Goal: Information Seeking & Learning: Learn about a topic

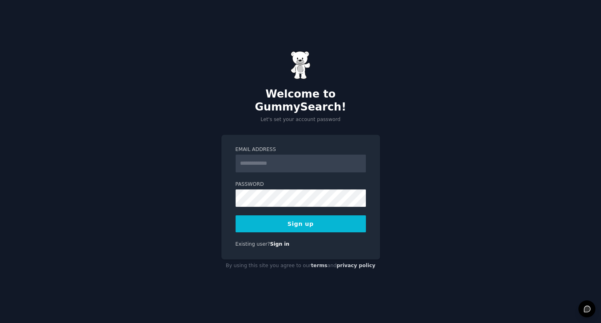
click at [277, 158] on div at bounding box center [300, 163] width 130 height 18
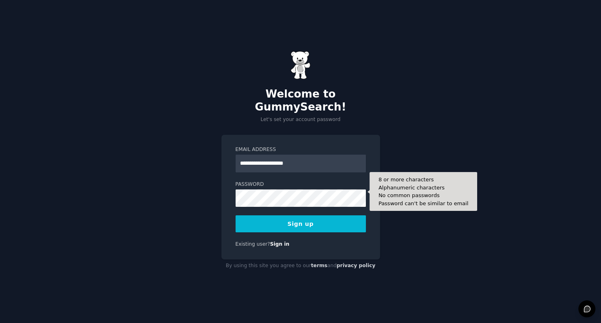
type input "**********"
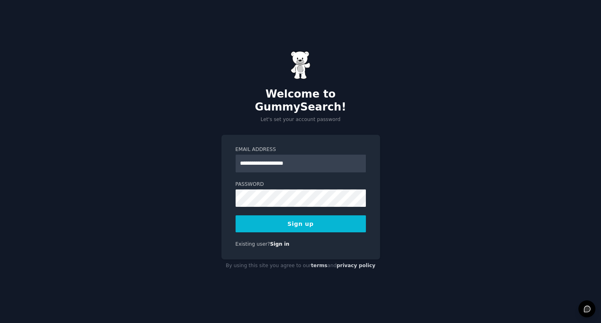
click at [271, 219] on button "Sign up" at bounding box center [300, 223] width 130 height 17
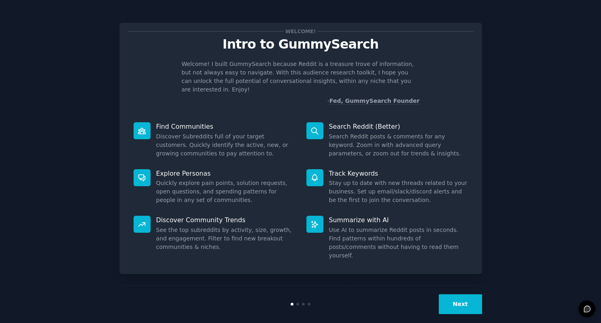
click at [458, 294] on button "Next" at bounding box center [459, 304] width 43 height 20
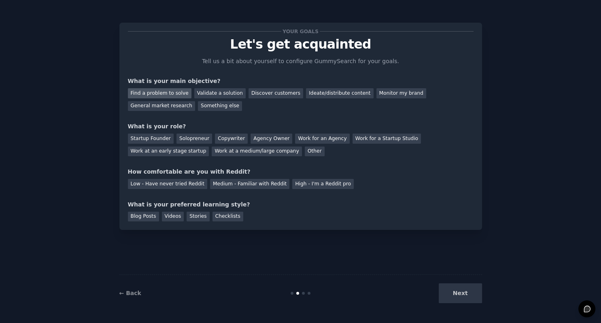
click at [171, 91] on div "Find a problem to solve" at bounding box center [159, 93] width 63 height 10
click at [184, 138] on div "Solopreneur" at bounding box center [194, 138] width 36 height 10
click at [186, 184] on div "Low - Have never tried Reddit" at bounding box center [167, 184] width 79 height 10
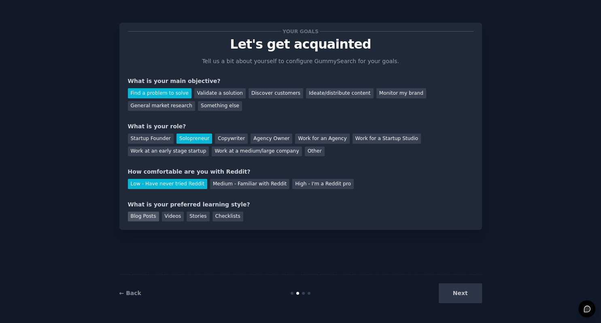
click at [142, 218] on div "Blog Posts" at bounding box center [143, 217] width 31 height 10
click at [463, 292] on button "Next" at bounding box center [459, 293] width 43 height 20
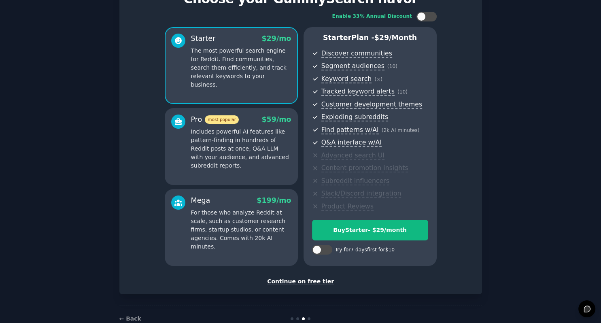
scroll to position [65, 0]
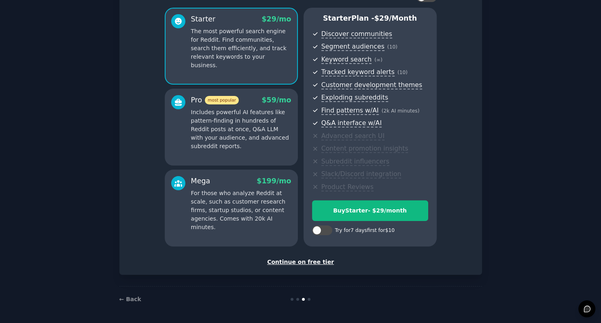
click at [308, 263] on div "Continue on free tier" at bounding box center [300, 262] width 345 height 8
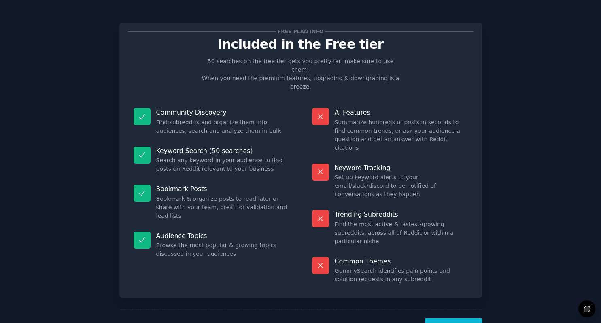
click at [467, 318] on button "Let's Go!" at bounding box center [453, 328] width 57 height 20
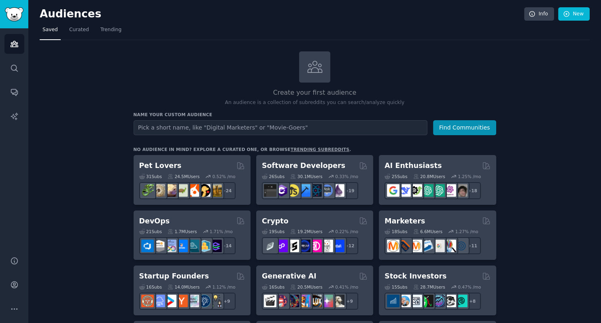
click at [247, 125] on input "text" at bounding box center [280, 127] width 294 height 15
type input "Life Science start-ups"
click at [465, 125] on button "Find Communities" at bounding box center [464, 127] width 63 height 15
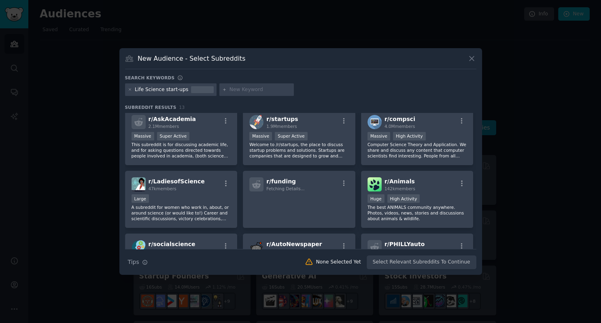
scroll to position [68, 0]
click at [462, 180] on icon "button" at bounding box center [462, 183] width 2 height 6
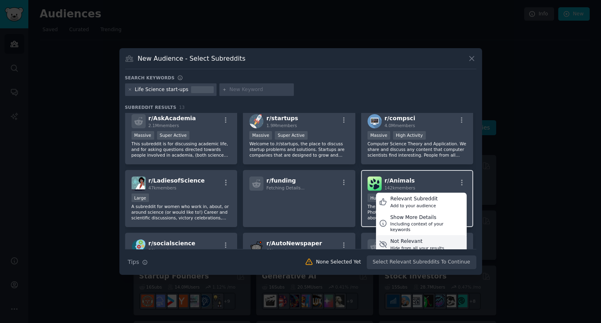
click at [415, 238] on div "Not Relevant" at bounding box center [417, 241] width 54 height 7
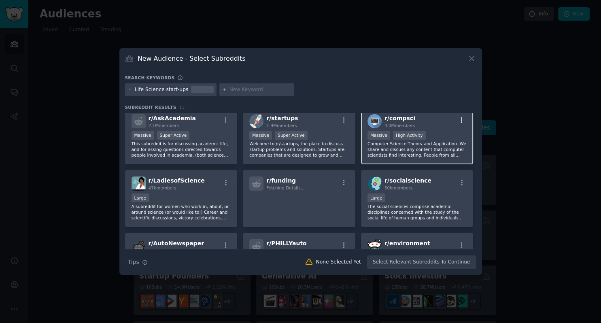
click at [461, 120] on icon "button" at bounding box center [462, 120] width 2 height 6
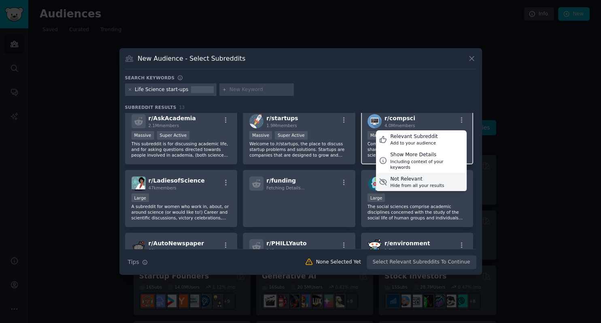
click at [413, 182] on div "Hide from all your results" at bounding box center [417, 185] width 54 height 6
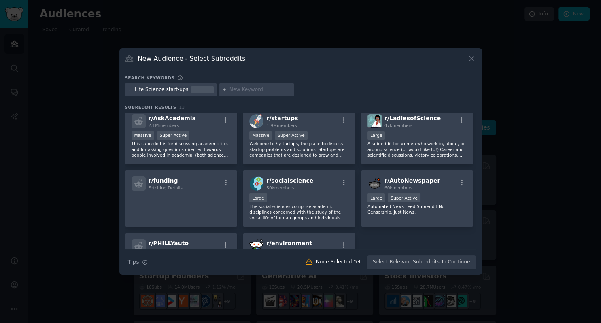
click at [477, 123] on div "New Audience - Select Subreddits Search keywords Life Science start-ups Subredd…" at bounding box center [300, 161] width 362 height 227
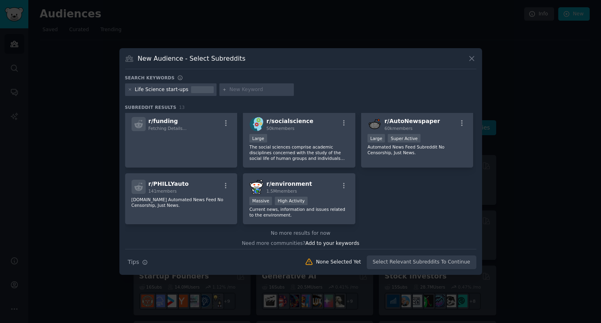
scroll to position [129, 0]
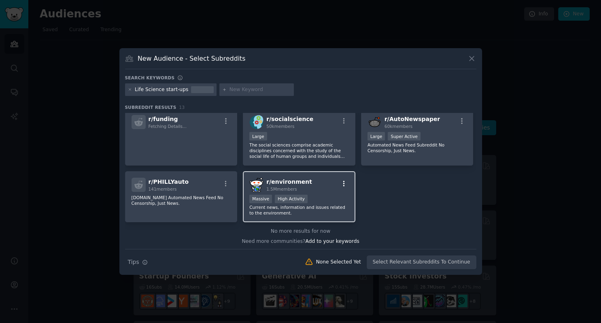
click at [343, 181] on icon "button" at bounding box center [343, 183] width 7 height 7
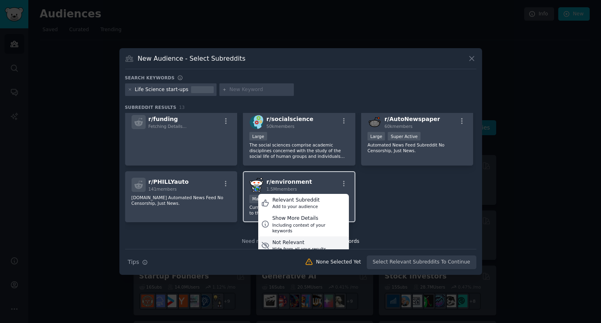
click at [306, 239] on div "Not Relevant" at bounding box center [299, 242] width 54 height 7
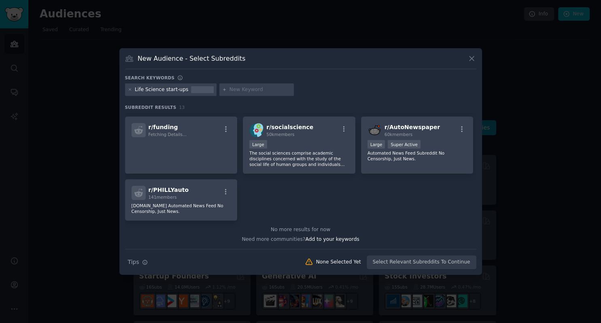
scroll to position [120, 0]
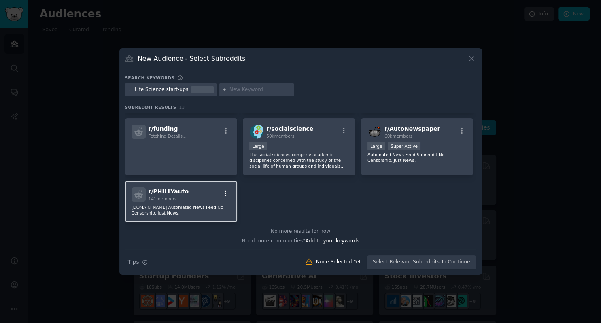
click at [226, 191] on icon "button" at bounding box center [225, 193] width 7 height 7
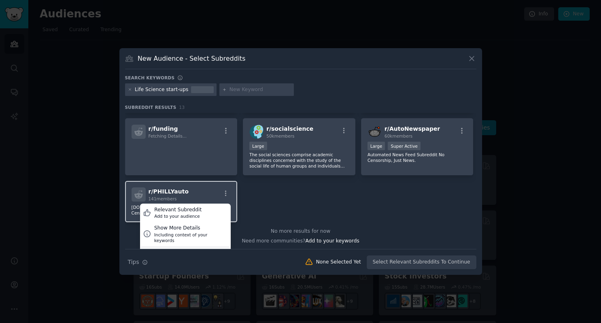
click at [175, 249] on div "Not Relevant" at bounding box center [181, 252] width 54 height 7
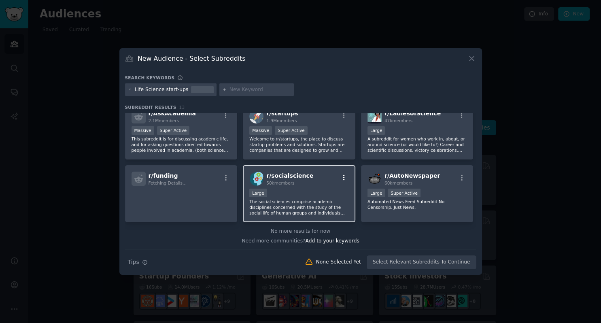
click at [343, 176] on icon "button" at bounding box center [344, 178] width 2 height 6
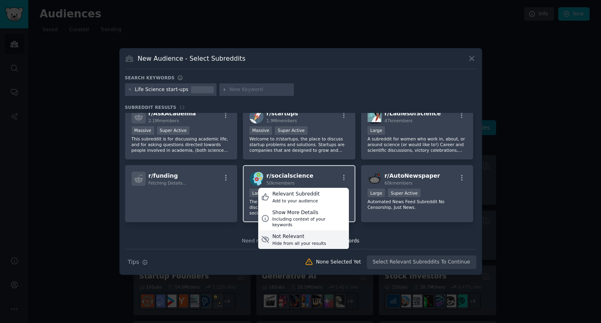
click at [286, 233] on div "Not Relevant" at bounding box center [299, 236] width 54 height 7
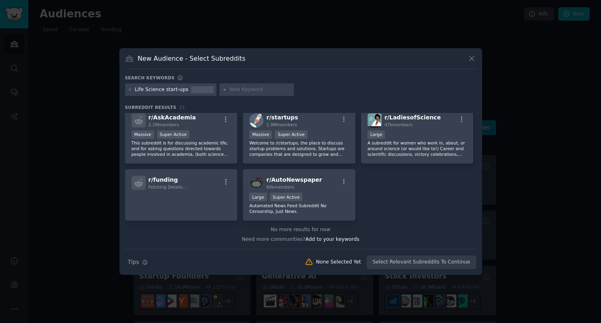
scroll to position [68, 0]
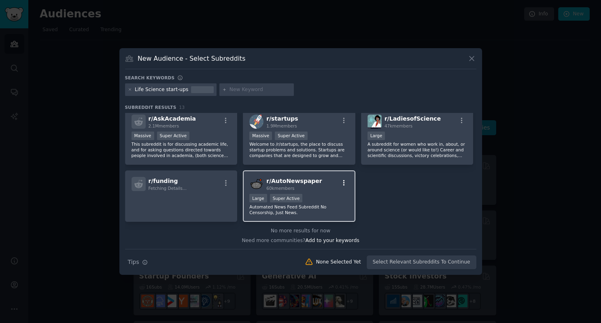
click at [342, 180] on icon "button" at bounding box center [343, 182] width 7 height 7
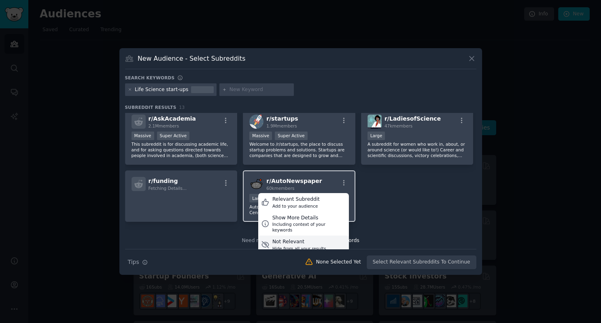
click at [291, 238] on div "Not Relevant" at bounding box center [299, 241] width 54 height 7
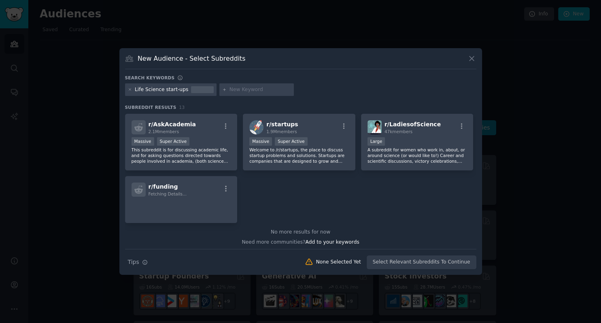
scroll to position [63, 0]
click at [426, 264] on div "Search Tips Tips None Selected Yet Select Relevant Subreddits To Continue" at bounding box center [300, 259] width 351 height 20
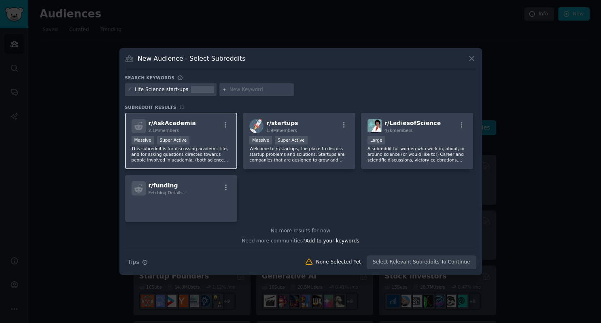
click at [201, 161] on p "This subreddit is for discussing academic life, and for asking questions direct…" at bounding box center [180, 154] width 99 height 17
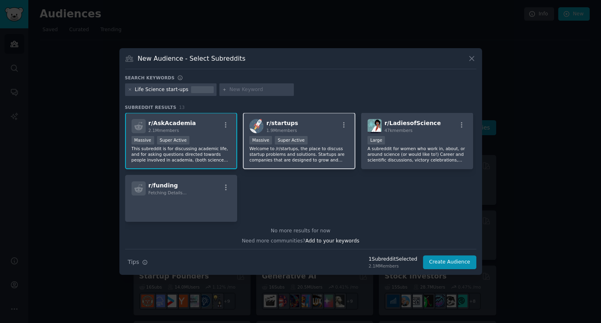
click at [287, 157] on p "Welcome to /r/startups, the place to discuss startup problems and solutions. St…" at bounding box center [298, 154] width 99 height 17
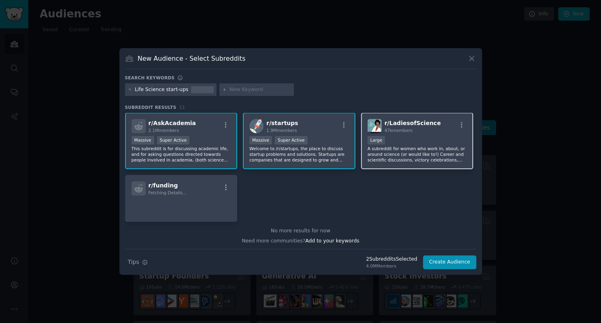
click at [405, 153] on p "A subreddit for women who work in, about, or around science (or would like to!)…" at bounding box center [416, 154] width 99 height 17
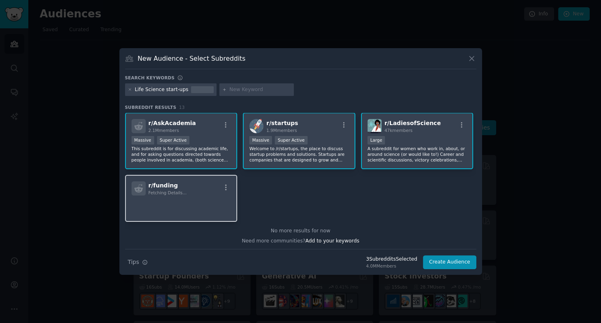
click at [207, 194] on div "r/ funding Fetching Details..." at bounding box center [180, 188] width 99 height 14
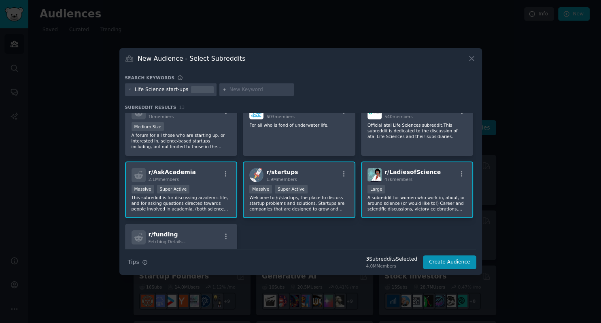
scroll to position [0, 0]
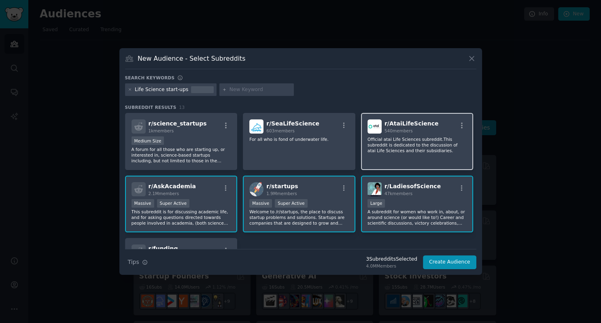
click at [430, 141] on p "Official atai Life Sciences subreddit.This subreddit is dedicated to the discus…" at bounding box center [416, 144] width 99 height 17
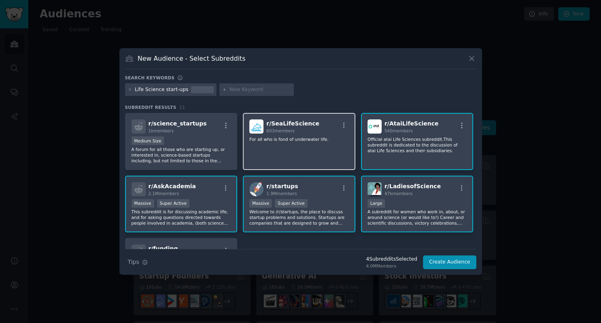
click at [337, 142] on div "r/ SeaLifeScience 603 members For all who is fond of underwater life." at bounding box center [299, 141] width 112 height 57
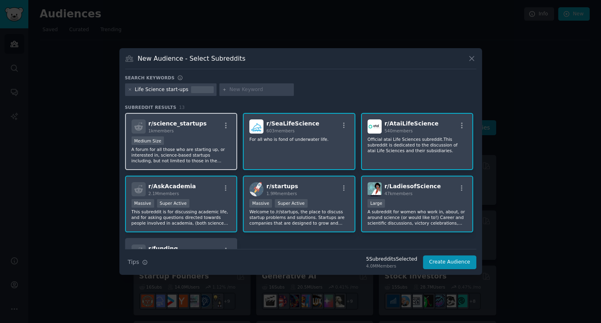
click at [209, 148] on p "A forum for all those who are starting up, or interested in, science-based star…" at bounding box center [180, 154] width 99 height 17
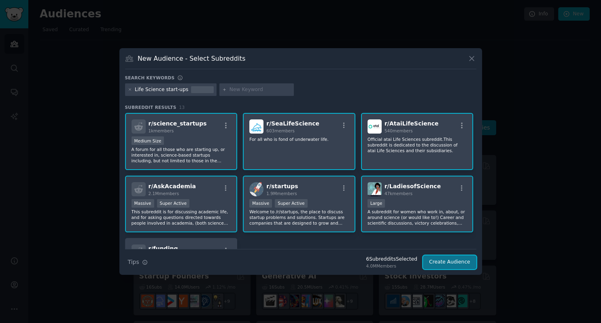
click at [454, 266] on button "Create Audience" at bounding box center [449, 262] width 53 height 14
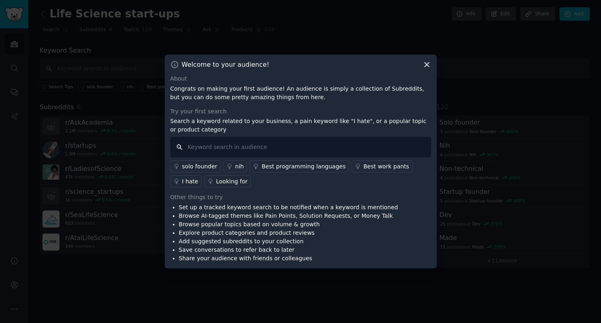
click at [218, 147] on input "text" at bounding box center [300, 147] width 260 height 21
type input "Problems in building a commercial team"
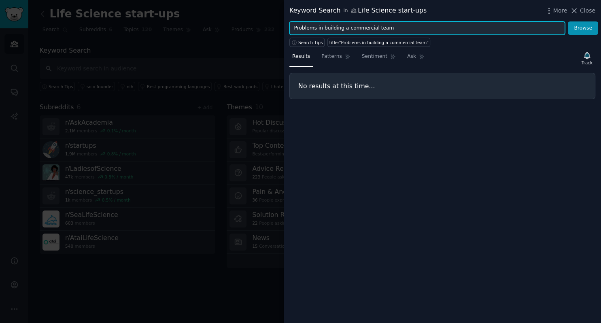
click at [396, 28] on input "Problems in building a commercial team" at bounding box center [426, 28] width 275 height 14
type input "P"
type input "seed fund raising"
click at [567, 21] on button "Browse" at bounding box center [582, 28] width 30 height 14
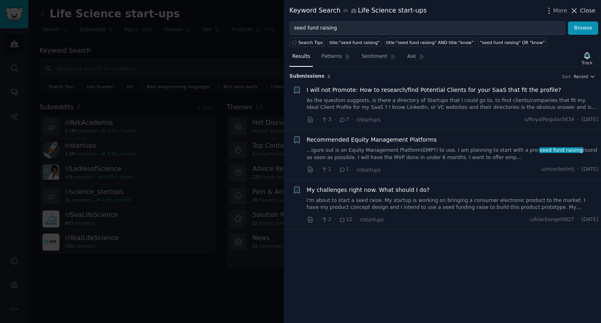
click at [578, 11] on icon at bounding box center [573, 10] width 8 height 8
